Goal: Navigation & Orientation: Find specific page/section

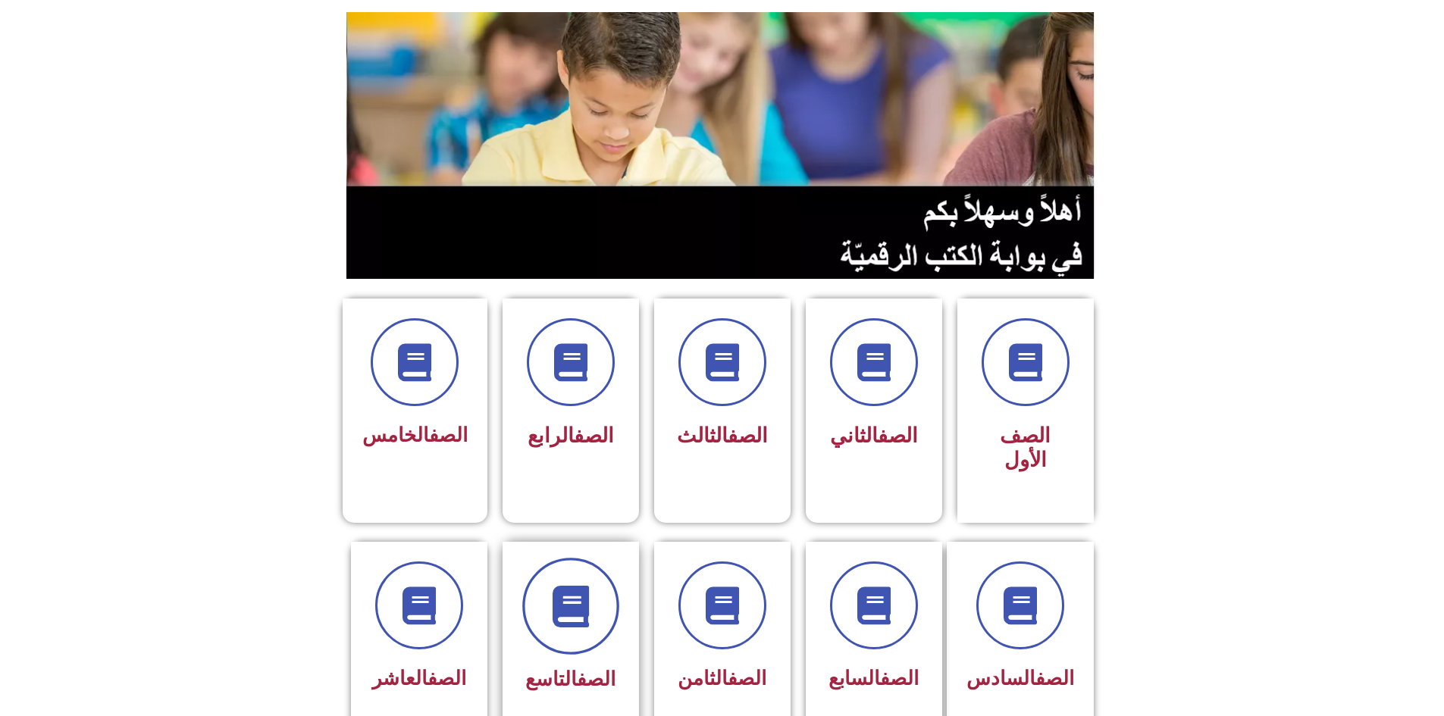
scroll to position [227, 0]
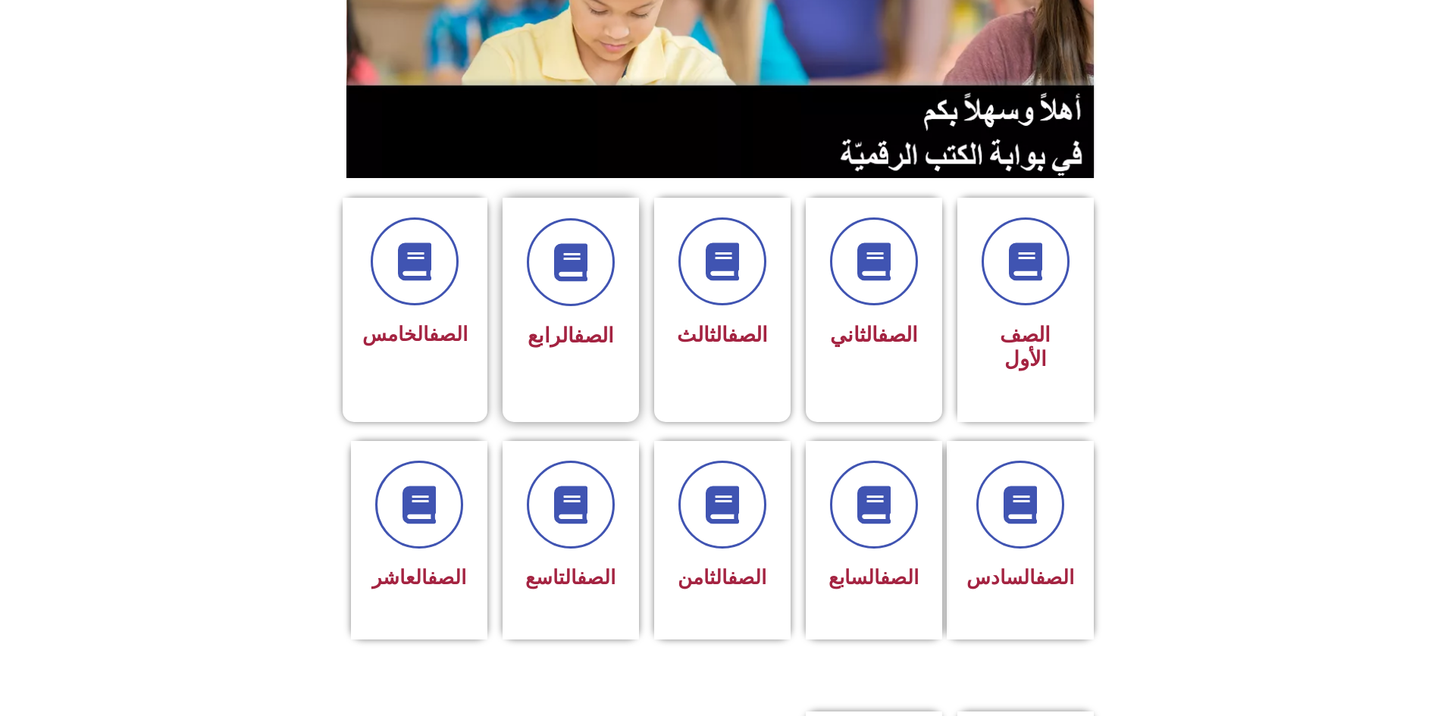
click at [605, 318] on div "الصف الرابع" at bounding box center [570, 337] width 95 height 38
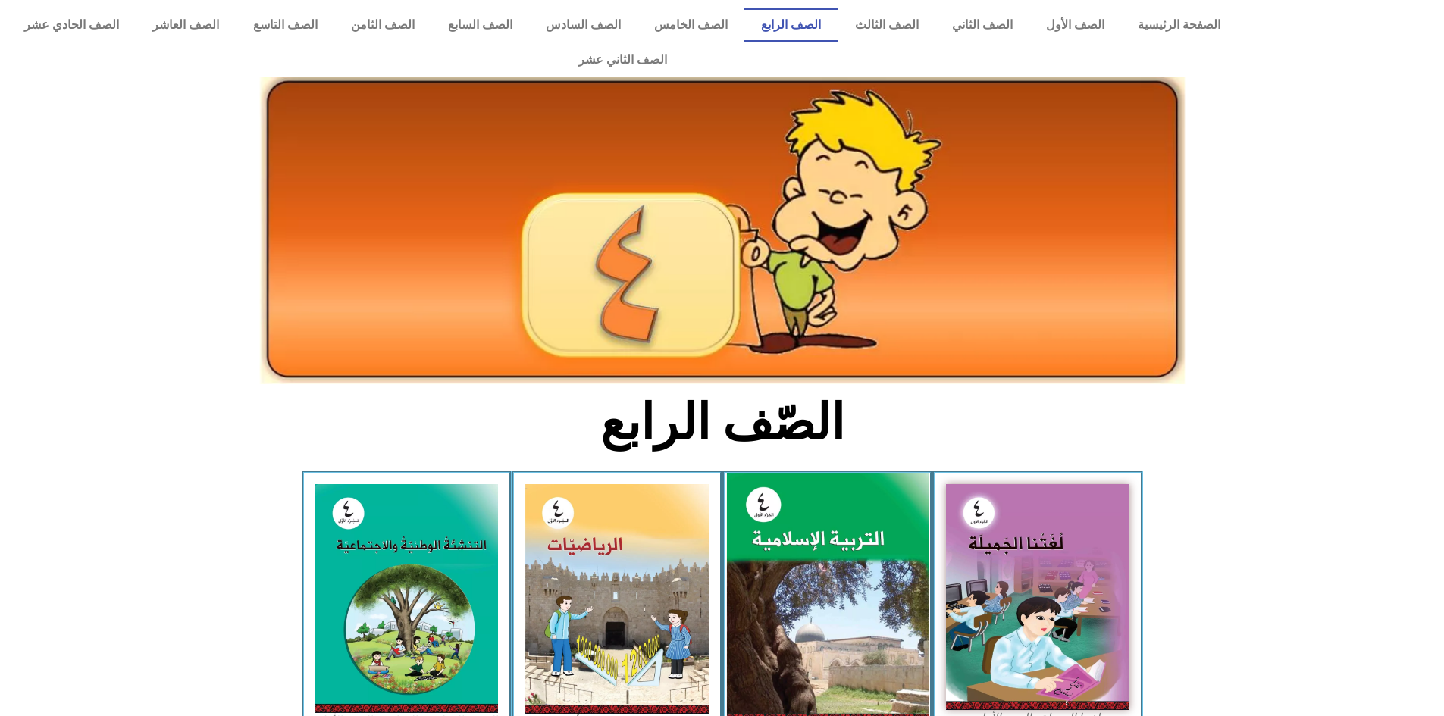
click at [796, 564] on img at bounding box center [827, 598] width 202 height 251
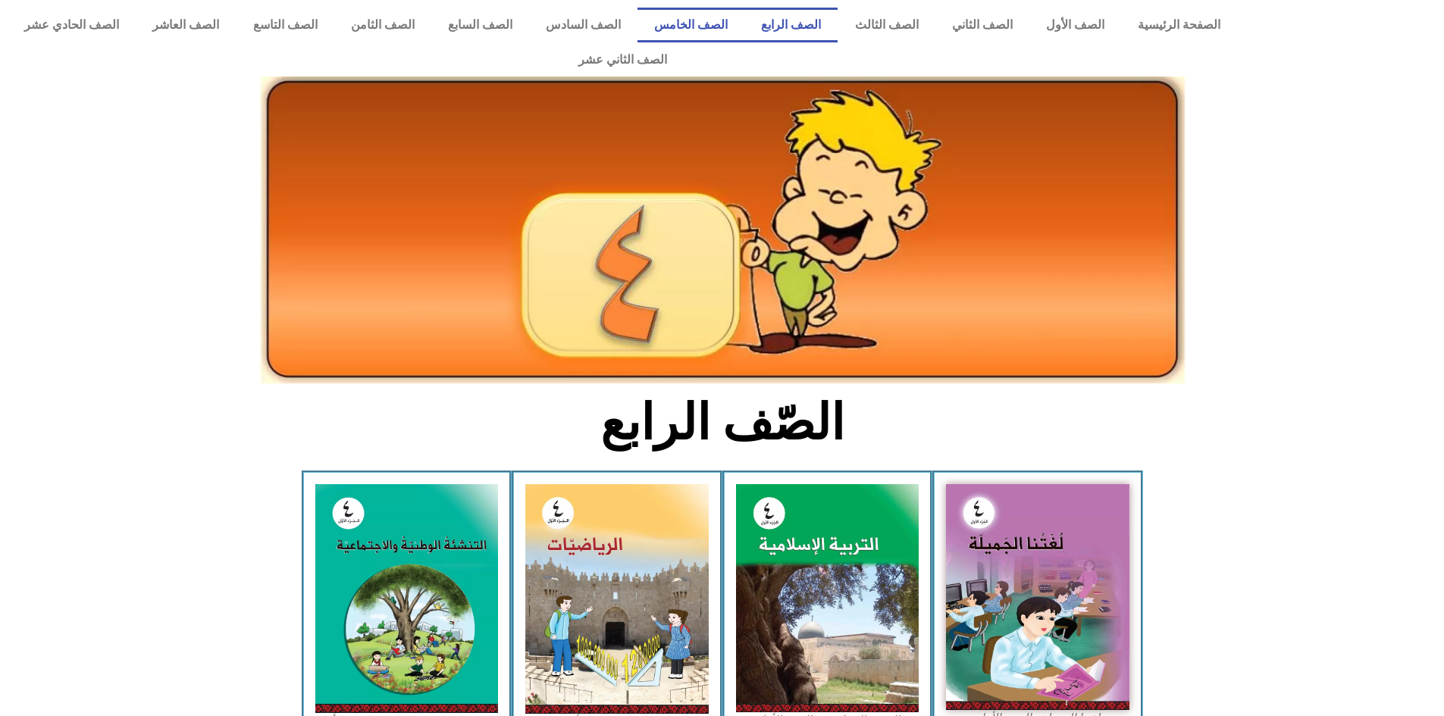
click at [736, 13] on link "الصف الخامس" at bounding box center [690, 25] width 107 height 35
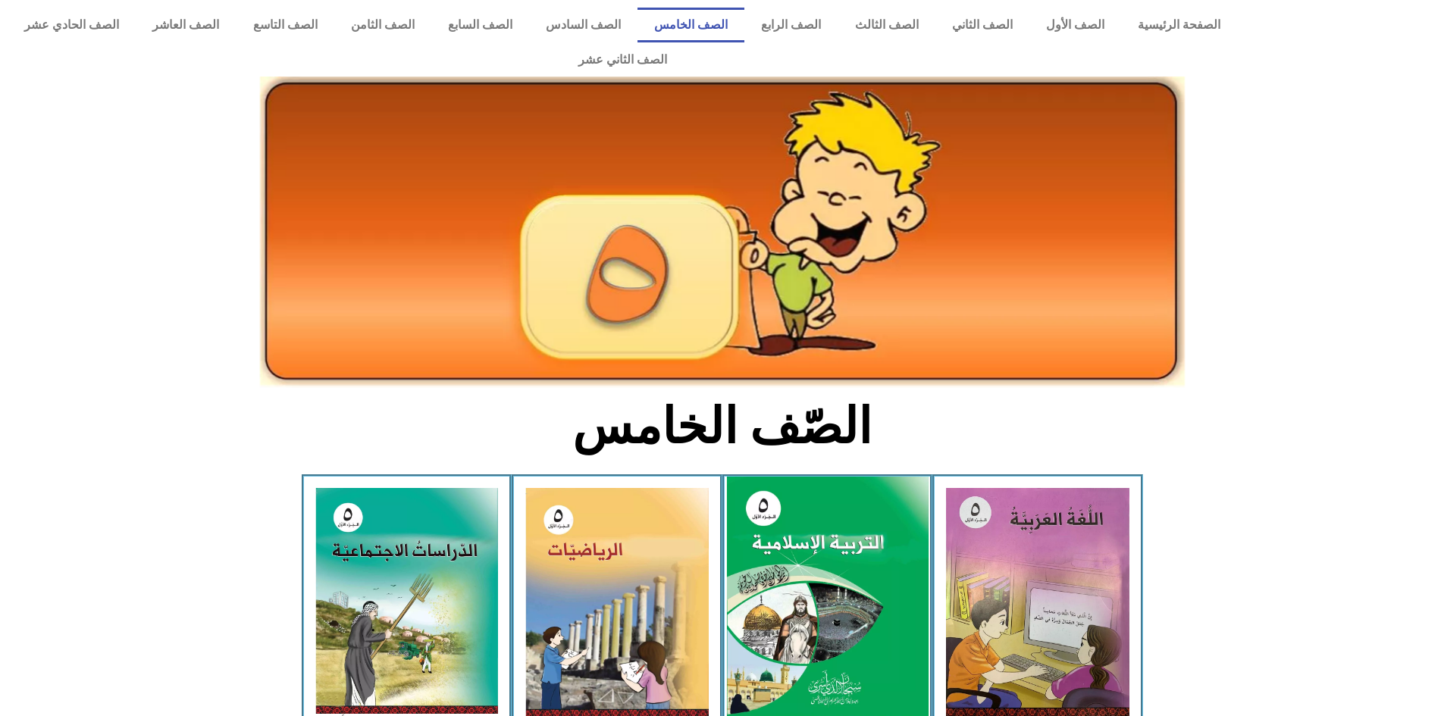
click at [863, 518] on img at bounding box center [827, 602] width 202 height 251
